Goal: Task Accomplishment & Management: Manage account settings

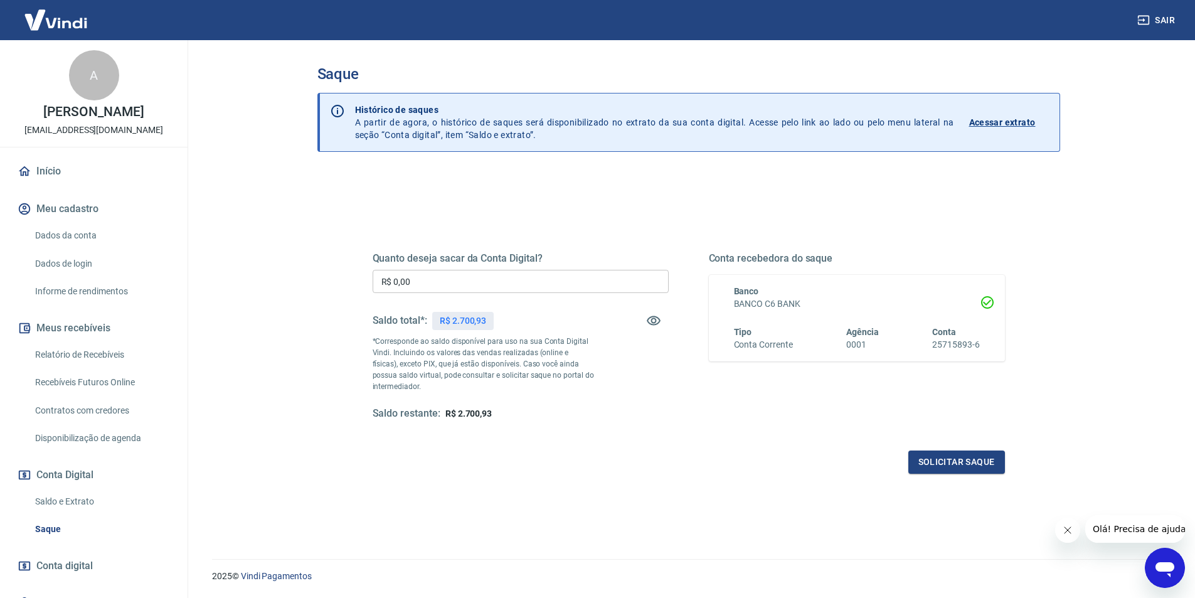
click at [492, 284] on input "R$ 0,00" at bounding box center [521, 281] width 296 height 23
type input "R$ 2.700,93"
click at [956, 463] on button "Solicitar saque" at bounding box center [956, 461] width 97 height 23
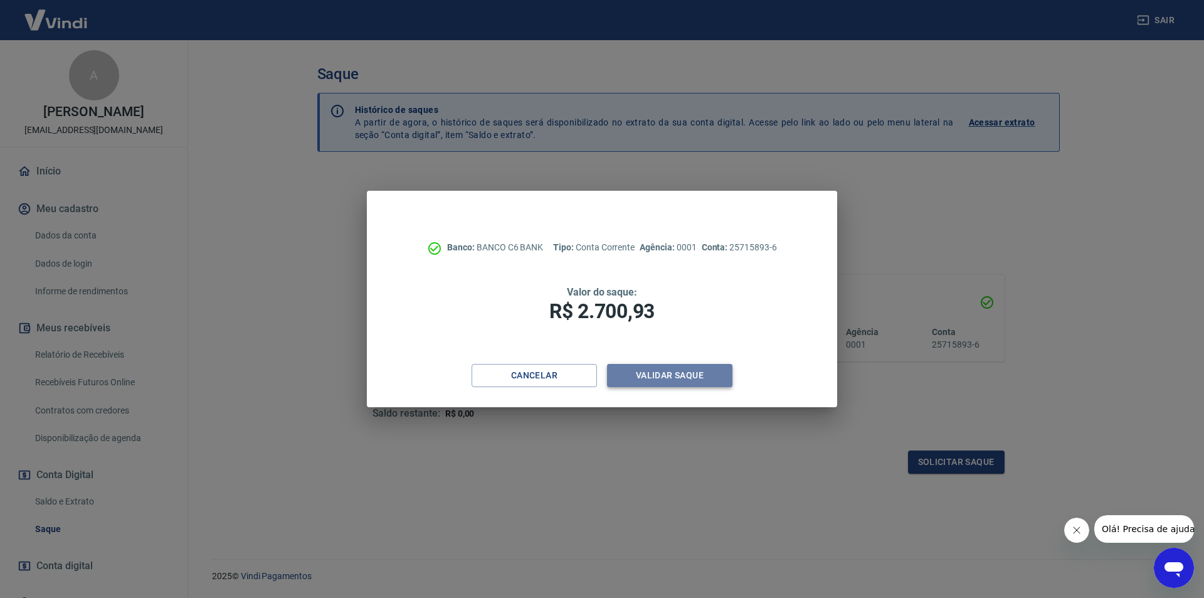
click at [649, 376] on button "Validar saque" at bounding box center [669, 375] width 125 height 23
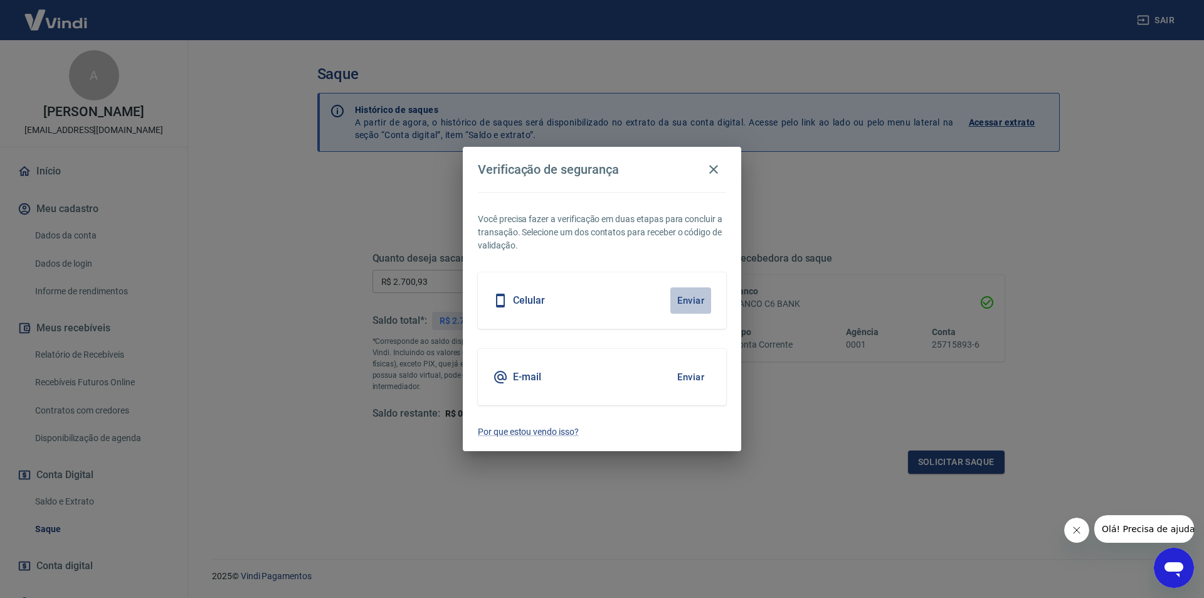
click at [690, 300] on button "Enviar" at bounding box center [691, 300] width 41 height 26
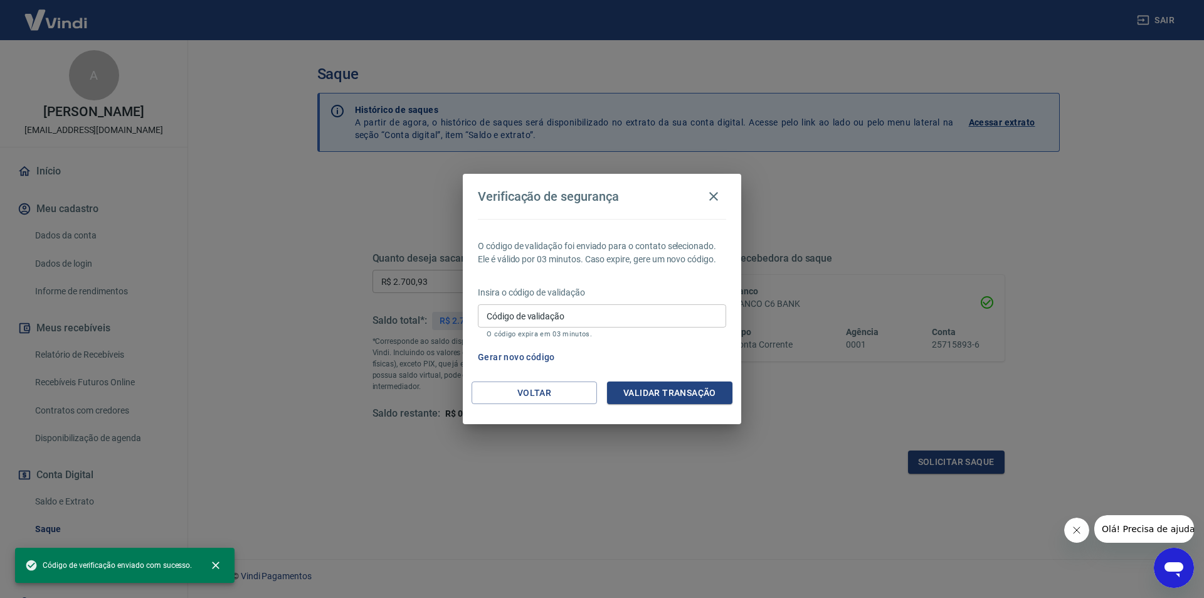
click at [646, 318] on input "Código de validação" at bounding box center [602, 315] width 248 height 23
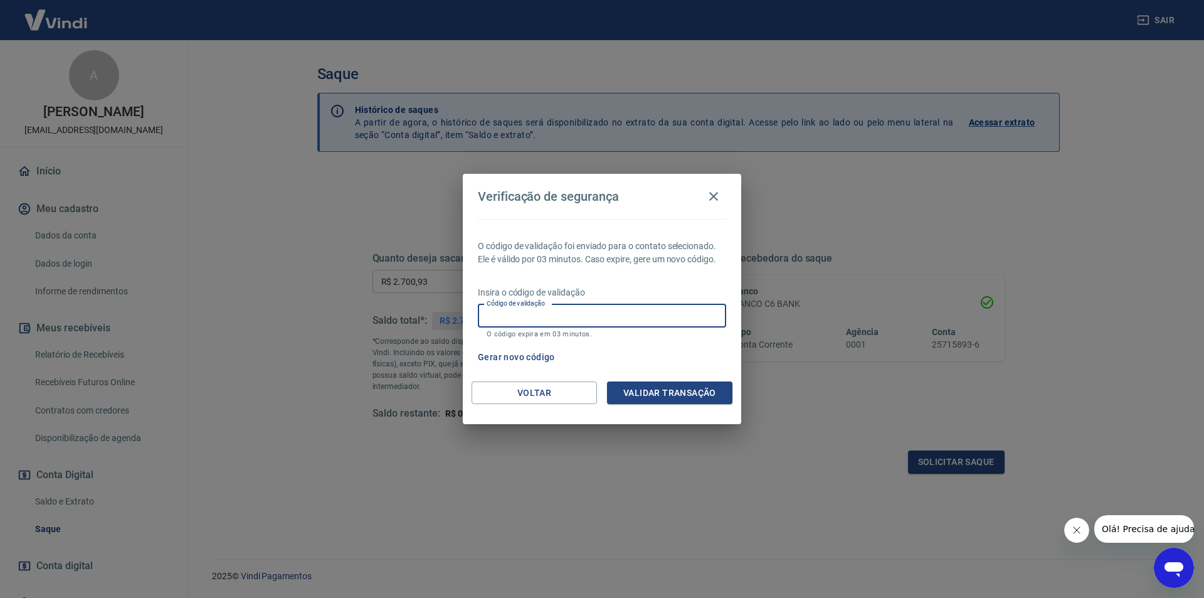
click at [585, 284] on div "O código de validação foi enviado para o contato selecionado. Ele é válido por …" at bounding box center [602, 300] width 279 height 162
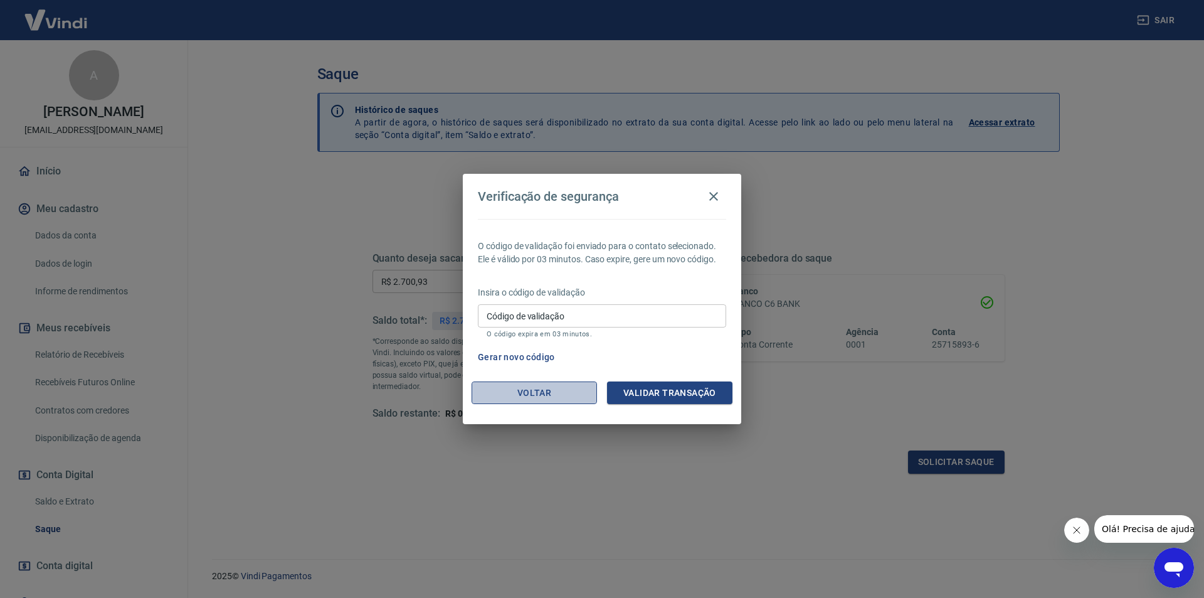
click at [536, 398] on button "Voltar" at bounding box center [534, 392] width 125 height 23
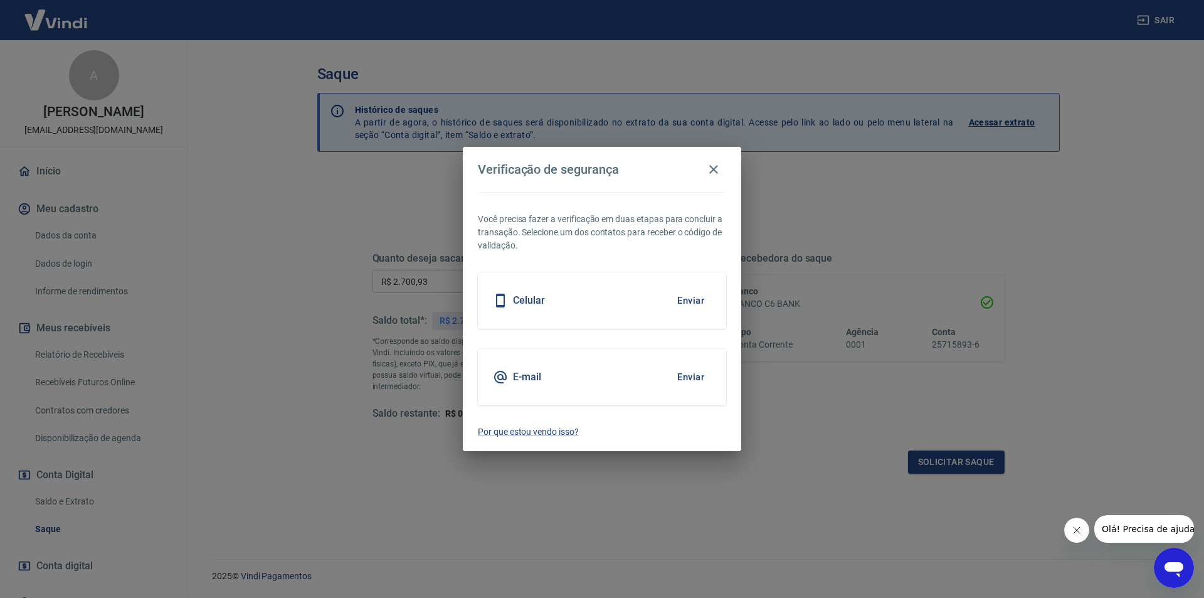
click at [571, 372] on div "E-mail Enviar" at bounding box center [602, 377] width 248 height 56
click at [696, 376] on button "Enviar" at bounding box center [691, 377] width 41 height 26
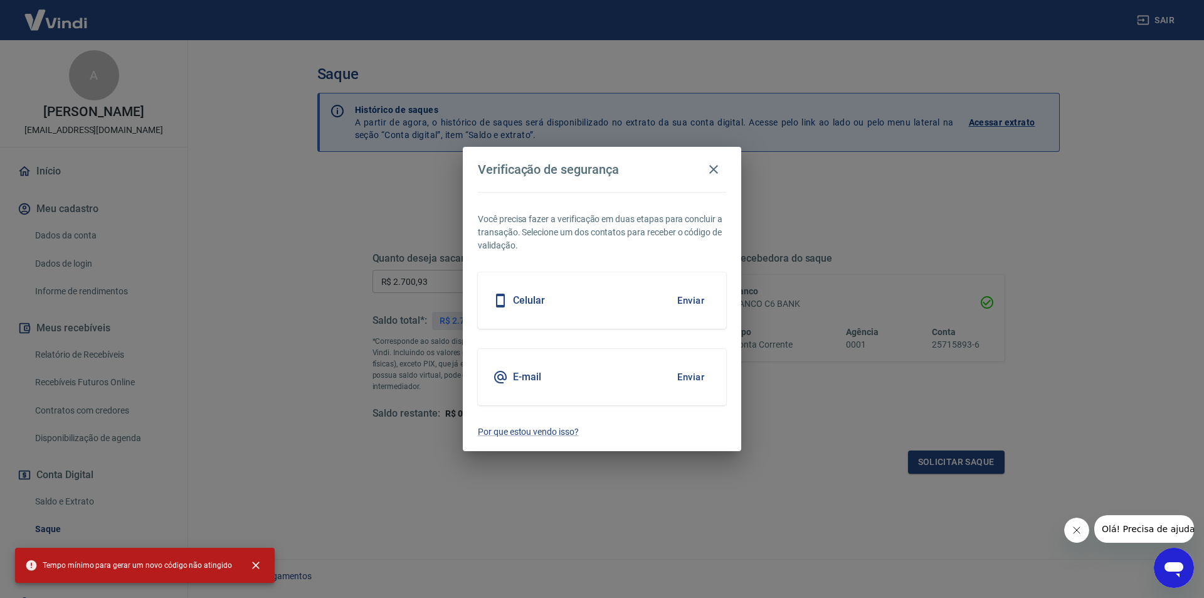
click at [693, 375] on button "Enviar" at bounding box center [691, 377] width 41 height 26
click at [591, 307] on div "Celular Enviar" at bounding box center [602, 300] width 248 height 56
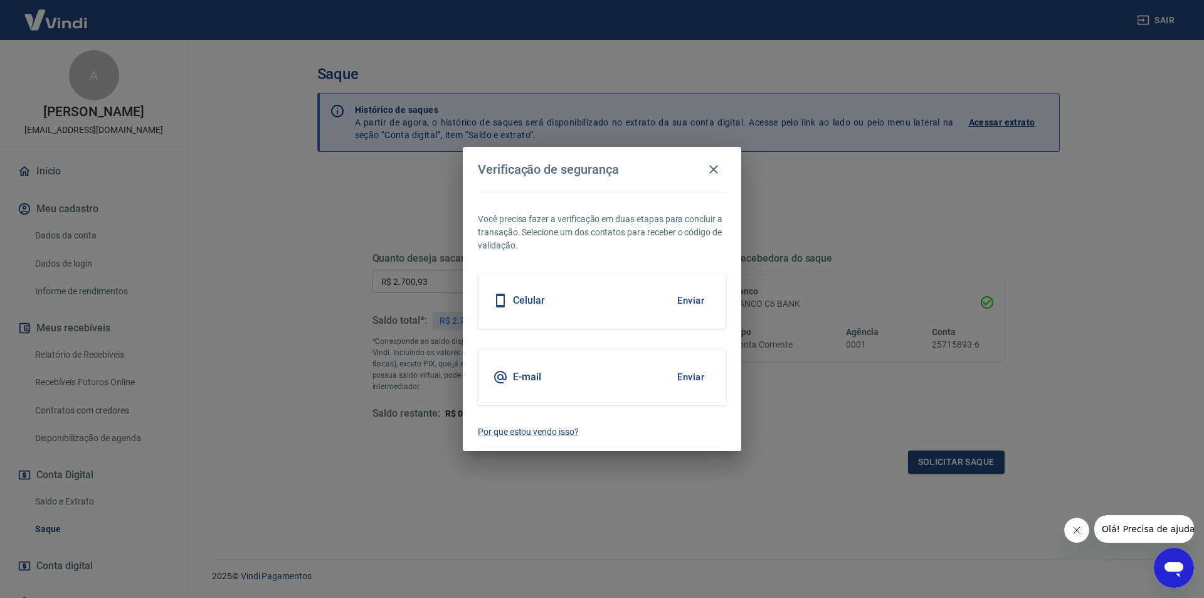
click at [524, 292] on div "Celular Enviar" at bounding box center [602, 300] width 248 height 56
click at [552, 372] on div "E-mail Enviar" at bounding box center [602, 377] width 248 height 56
click at [572, 308] on div "Celular Enviar" at bounding box center [602, 300] width 248 height 56
click at [697, 299] on button "Enviar" at bounding box center [691, 300] width 41 height 26
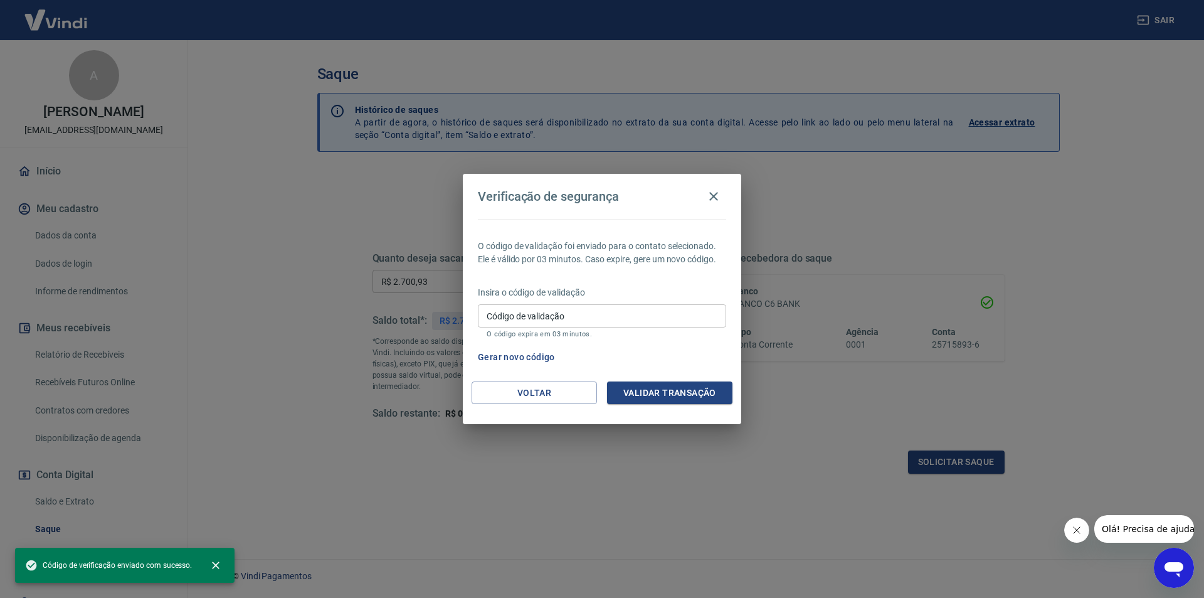
click at [568, 310] on input "Código de validação" at bounding box center [602, 315] width 248 height 23
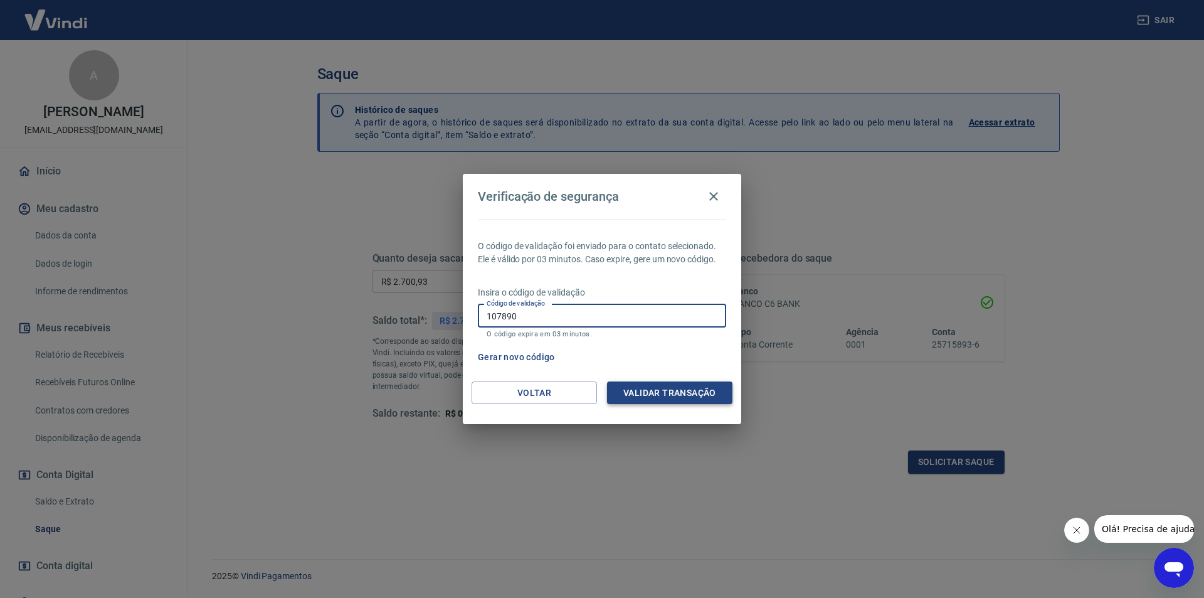
click at [672, 389] on button "Validar transação" at bounding box center [669, 392] width 125 height 23
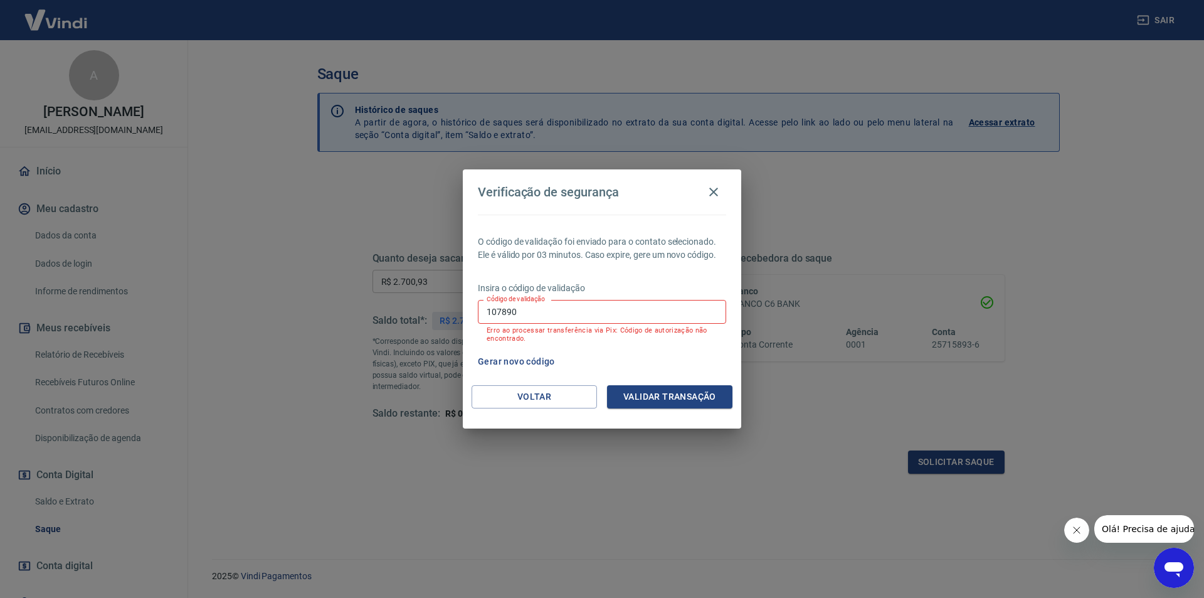
click at [538, 319] on input "107890" at bounding box center [602, 311] width 248 height 23
type input "468971"
click at [662, 394] on button "Validar transação" at bounding box center [669, 396] width 125 height 23
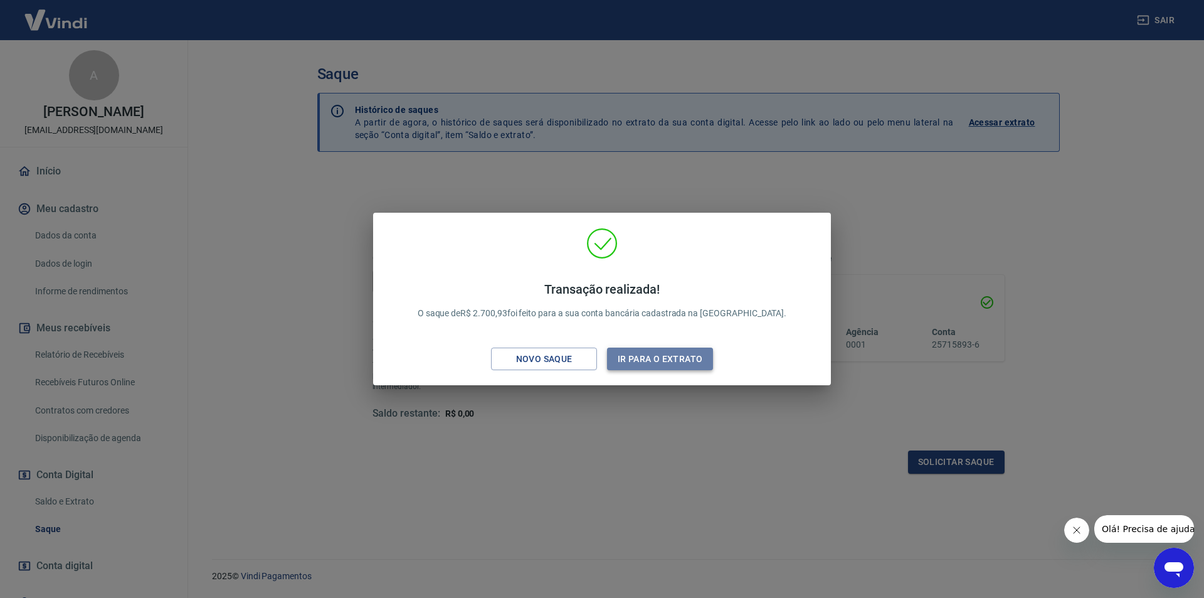
click at [624, 362] on button "Ir para o extrato" at bounding box center [660, 359] width 106 height 23
